Goal: Task Accomplishment & Management: Use online tool/utility

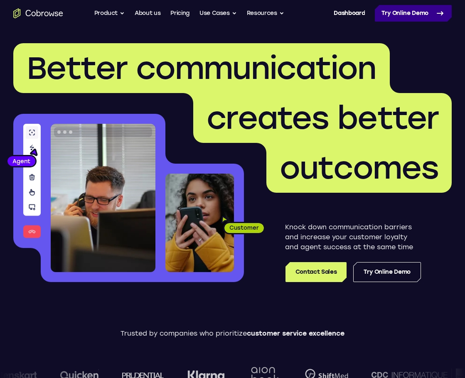
click at [413, 7] on link "Try Online Demo" at bounding box center [413, 13] width 77 height 17
